Goal: Task Accomplishment & Management: Manage account settings

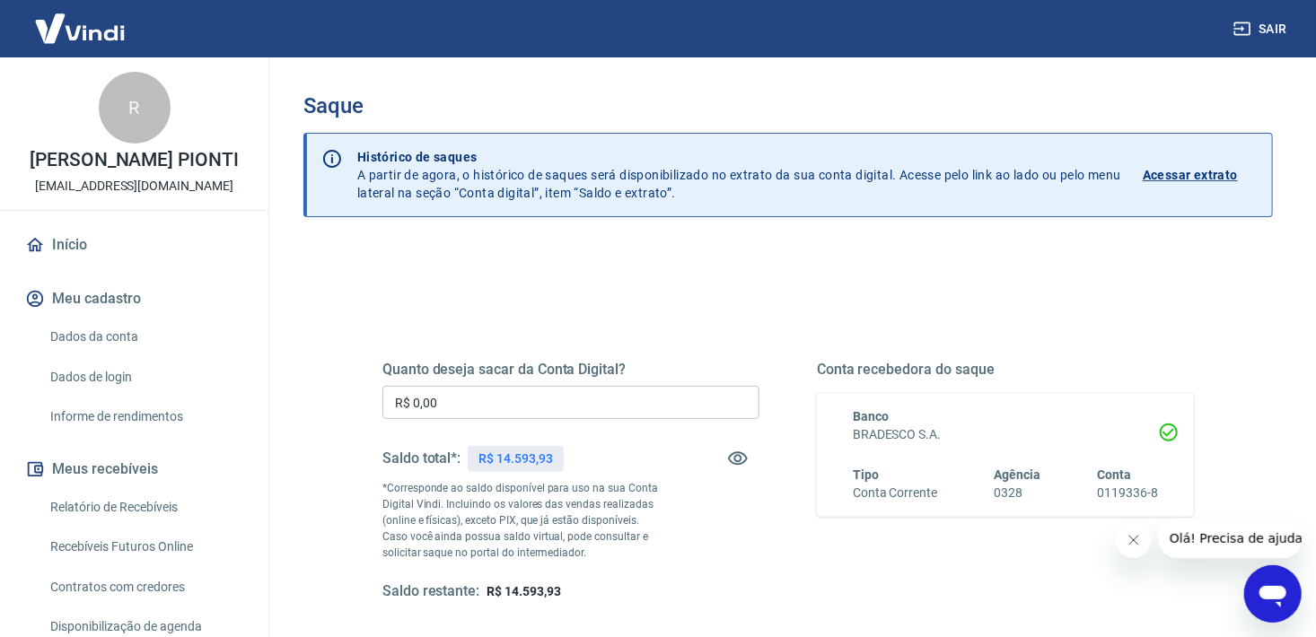
click at [475, 405] on input "R$ 0,00" at bounding box center [570, 402] width 377 height 33
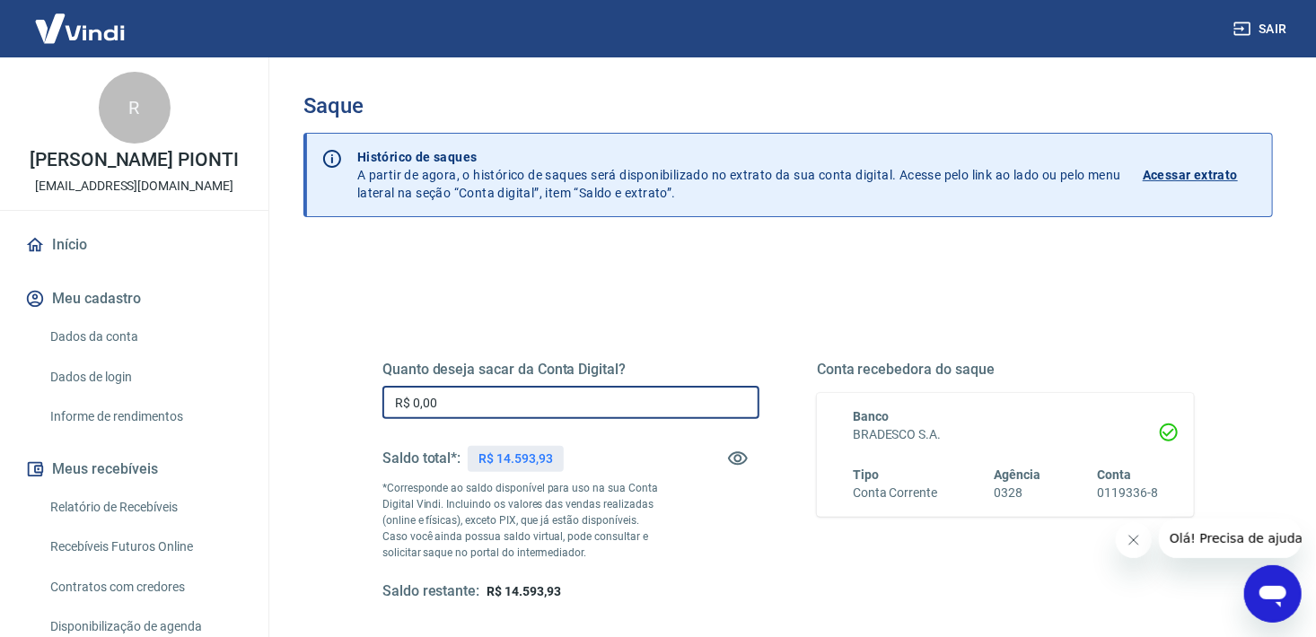
click at [475, 405] on input "R$ 0,00" at bounding box center [570, 402] width 377 height 33
click at [475, 404] on input "R$ 0,00" at bounding box center [570, 402] width 377 height 33
click at [504, 415] on input "R$ 0,00" at bounding box center [570, 402] width 377 height 33
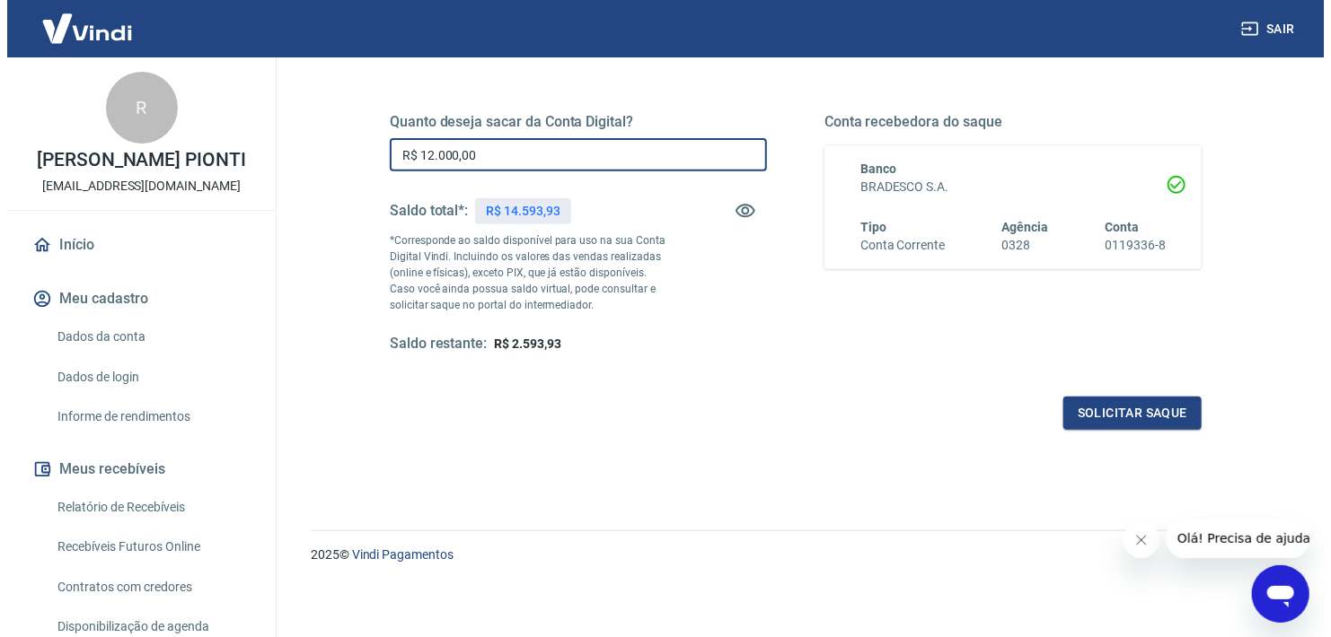
scroll to position [249, 0]
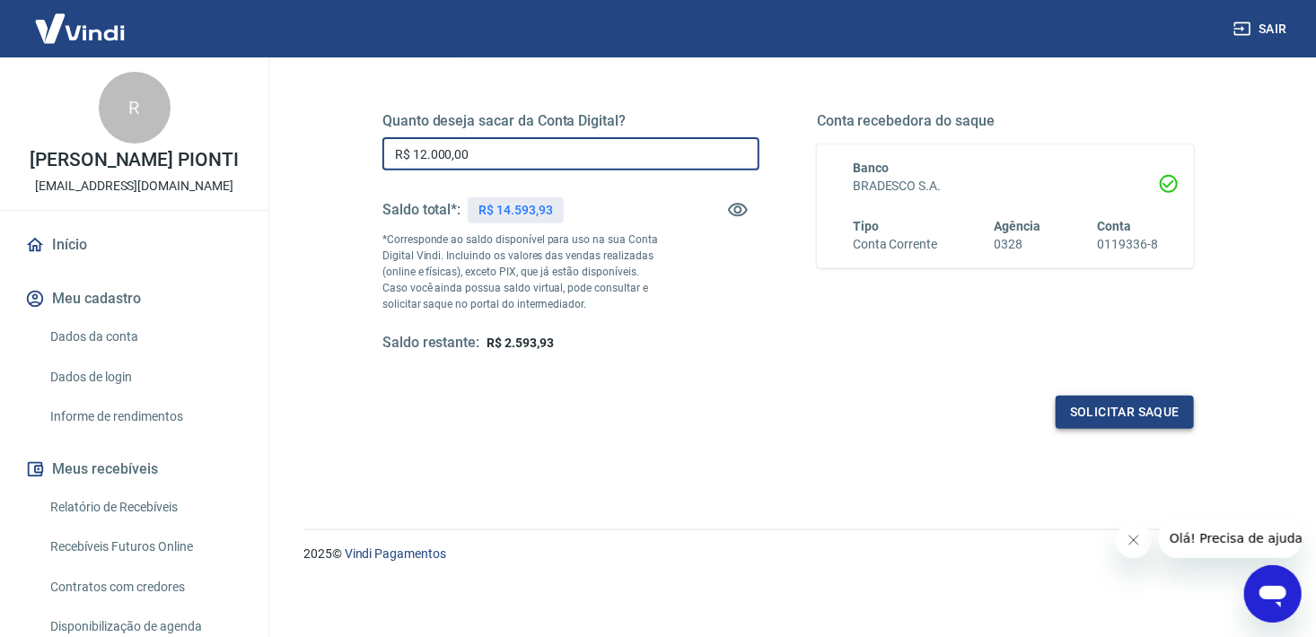
type input "R$ 12.000,00"
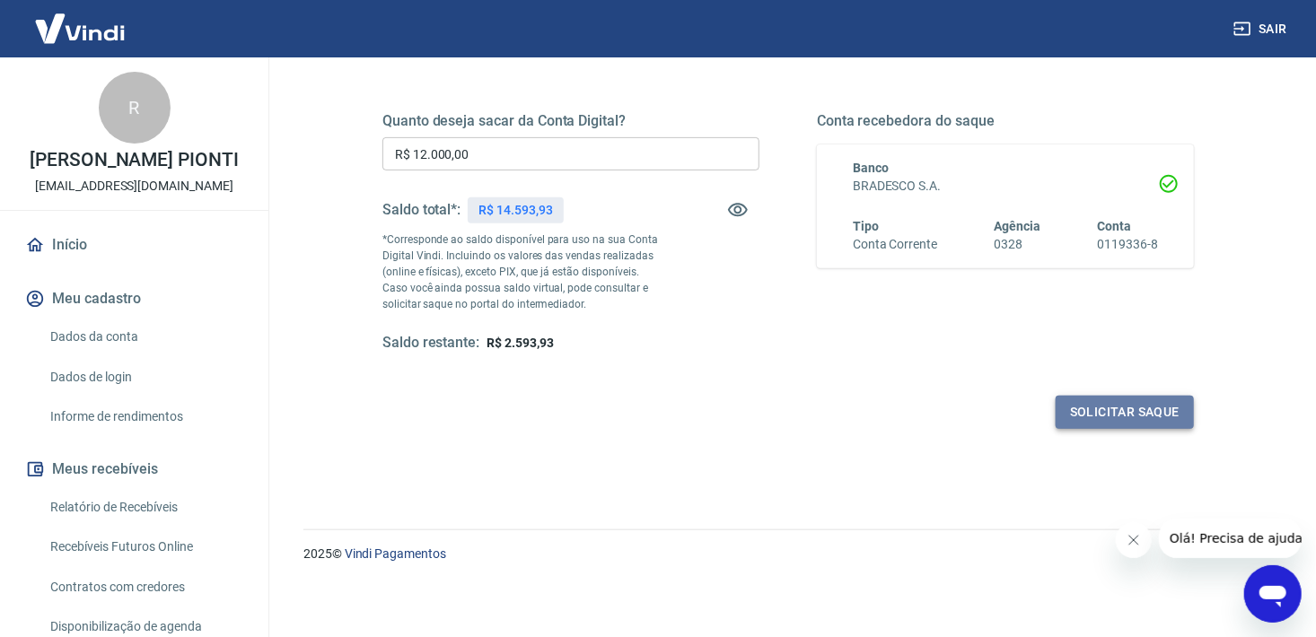
click at [1138, 415] on button "Solicitar saque" at bounding box center [1125, 412] width 138 height 33
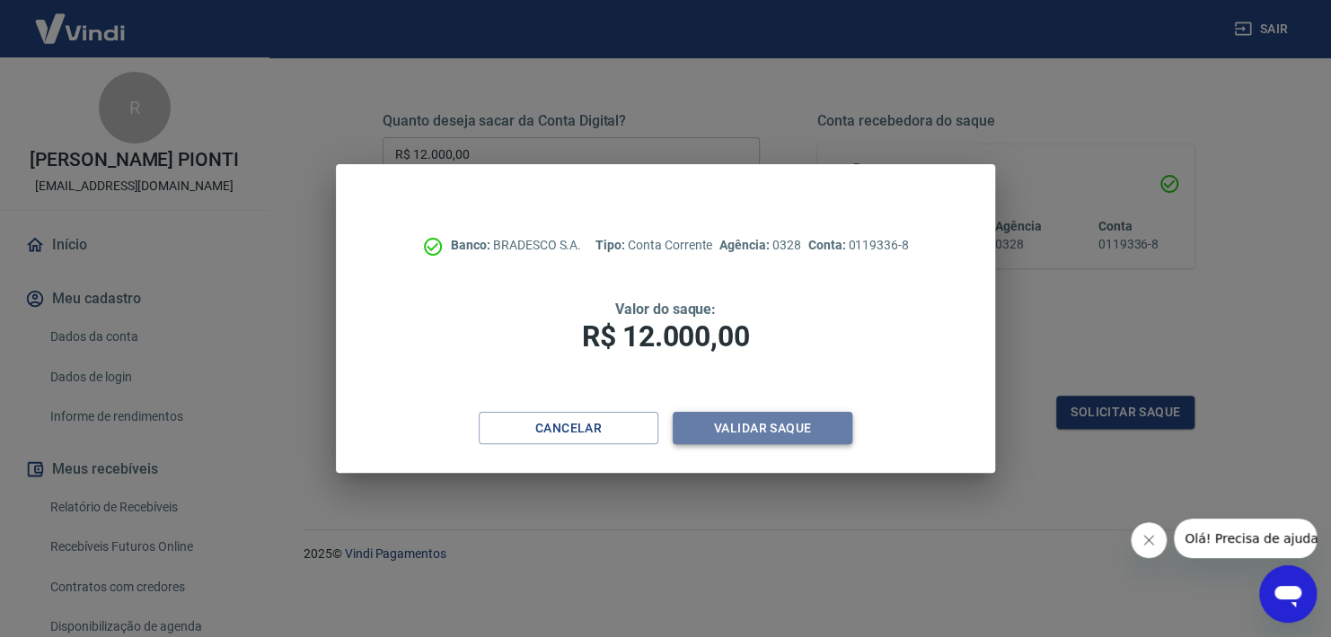
click at [761, 429] on button "Validar saque" at bounding box center [762, 428] width 180 height 33
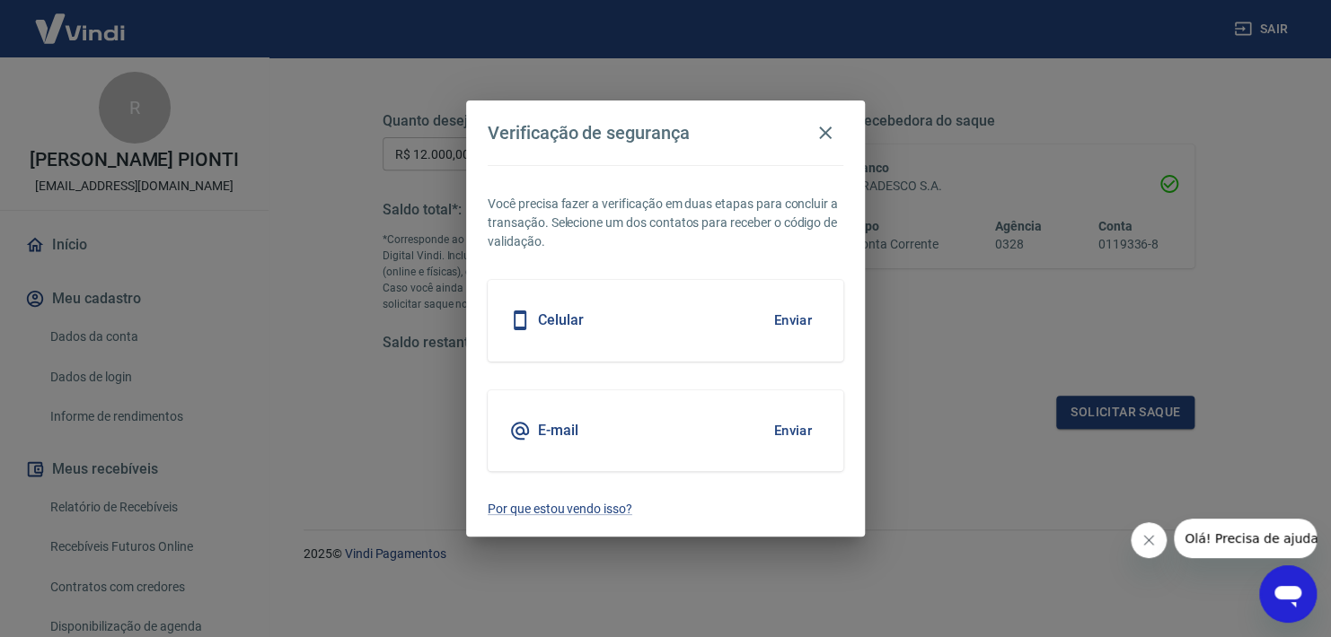
click at [798, 426] on button "Enviar" at bounding box center [792, 431] width 58 height 38
